Goal: Browse casually

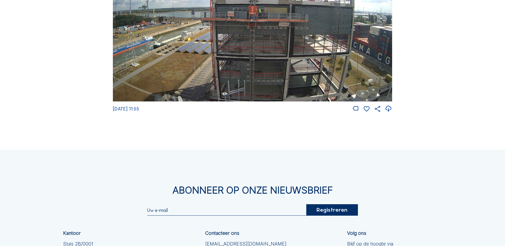
scroll to position [133, 0]
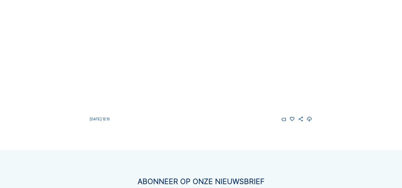
scroll to position [80, 0]
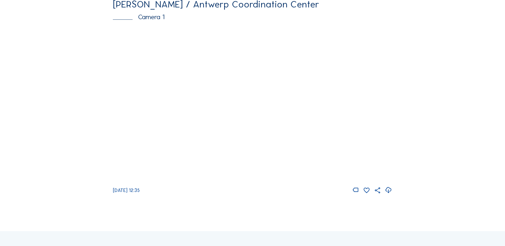
scroll to position [53, 0]
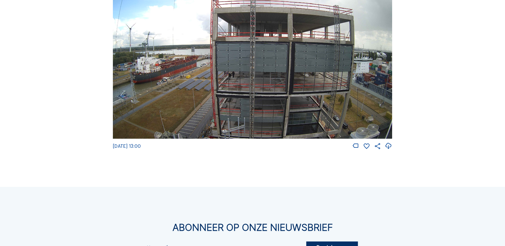
scroll to position [106, 0]
